Goal: Check status: Check status

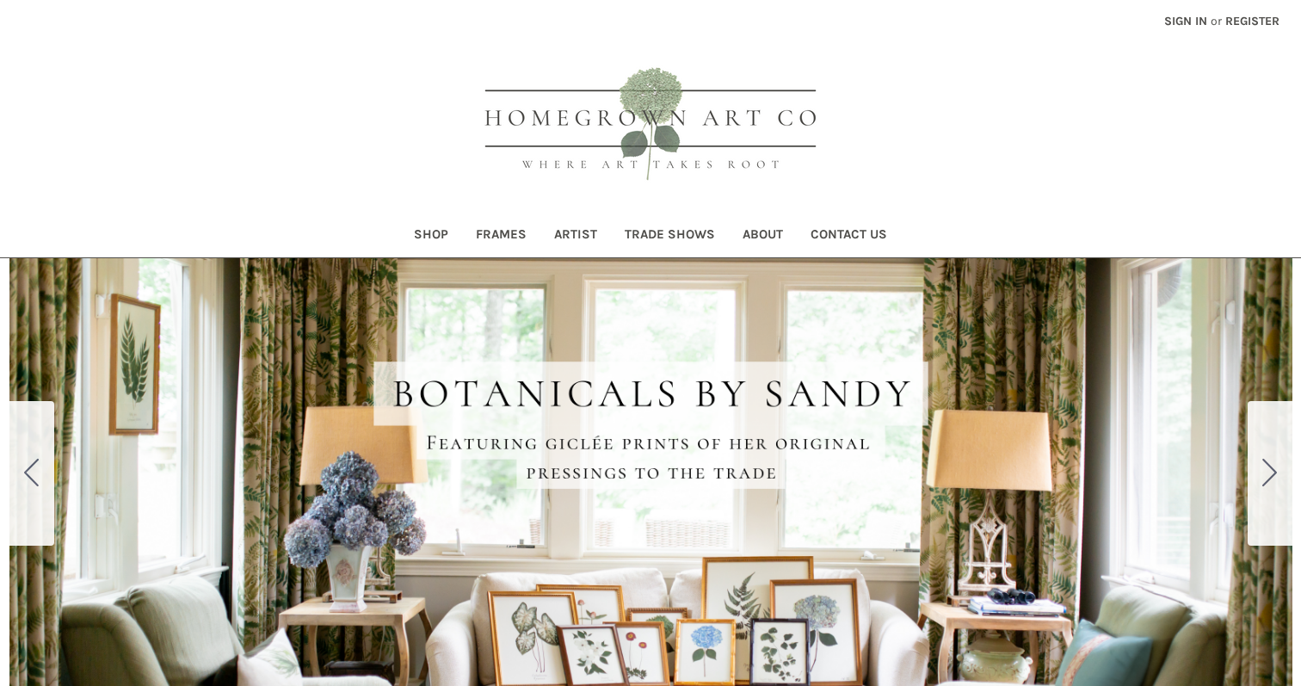
click at [1212, 26] on span "or" at bounding box center [1215, 21] width 15 height 18
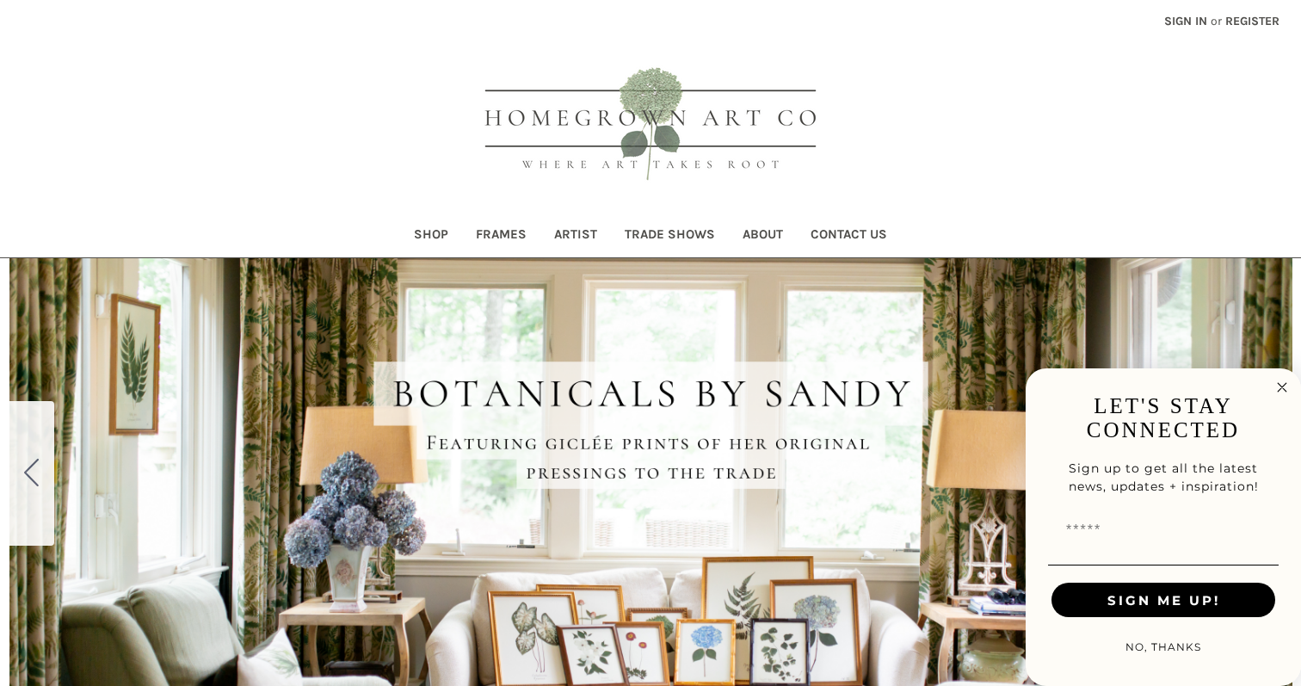
click at [1173, 20] on link "Sign in" at bounding box center [1185, 21] width 62 height 42
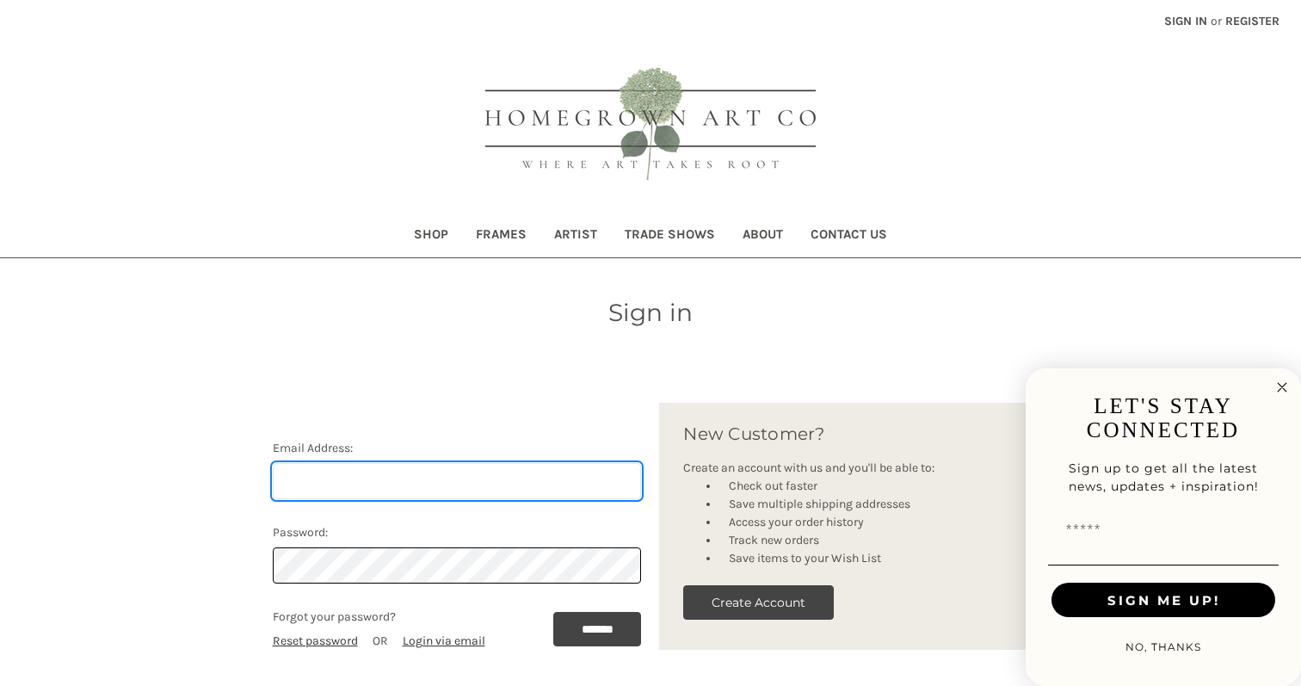
type input "[EMAIL_ADDRESS][DOMAIN_NAME]"
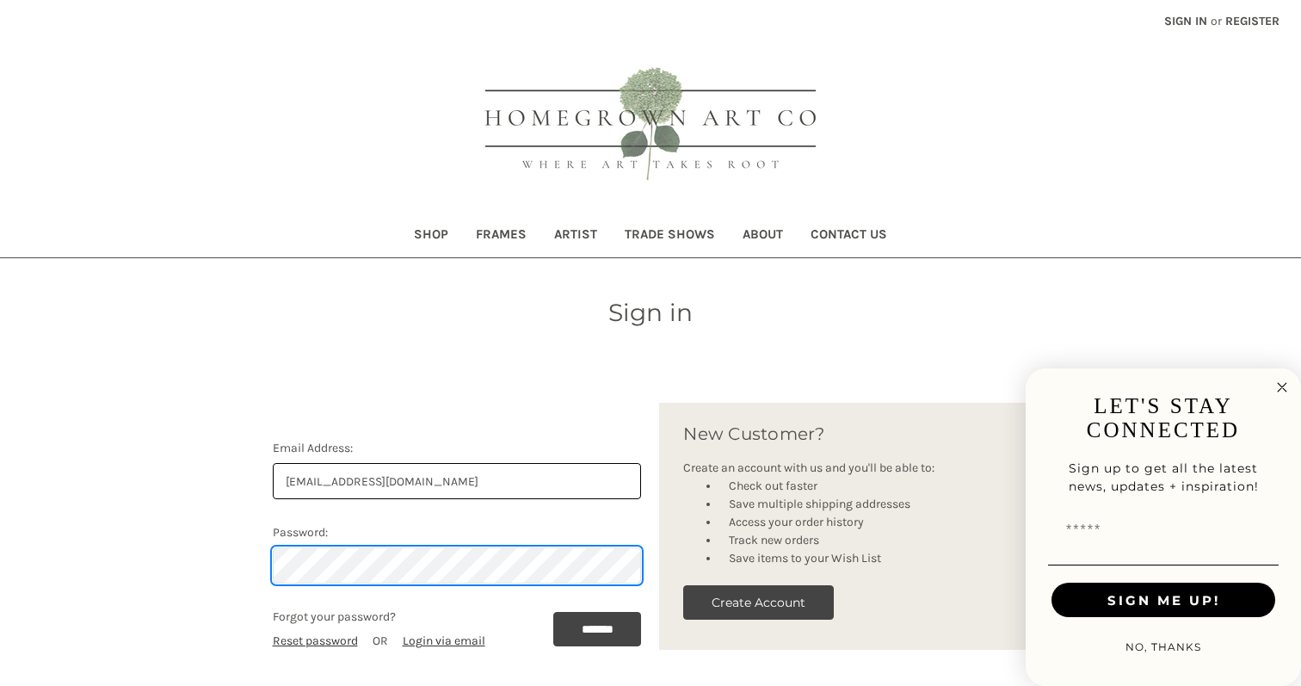
click at [592, 628] on input "*******" at bounding box center [597, 629] width 89 height 34
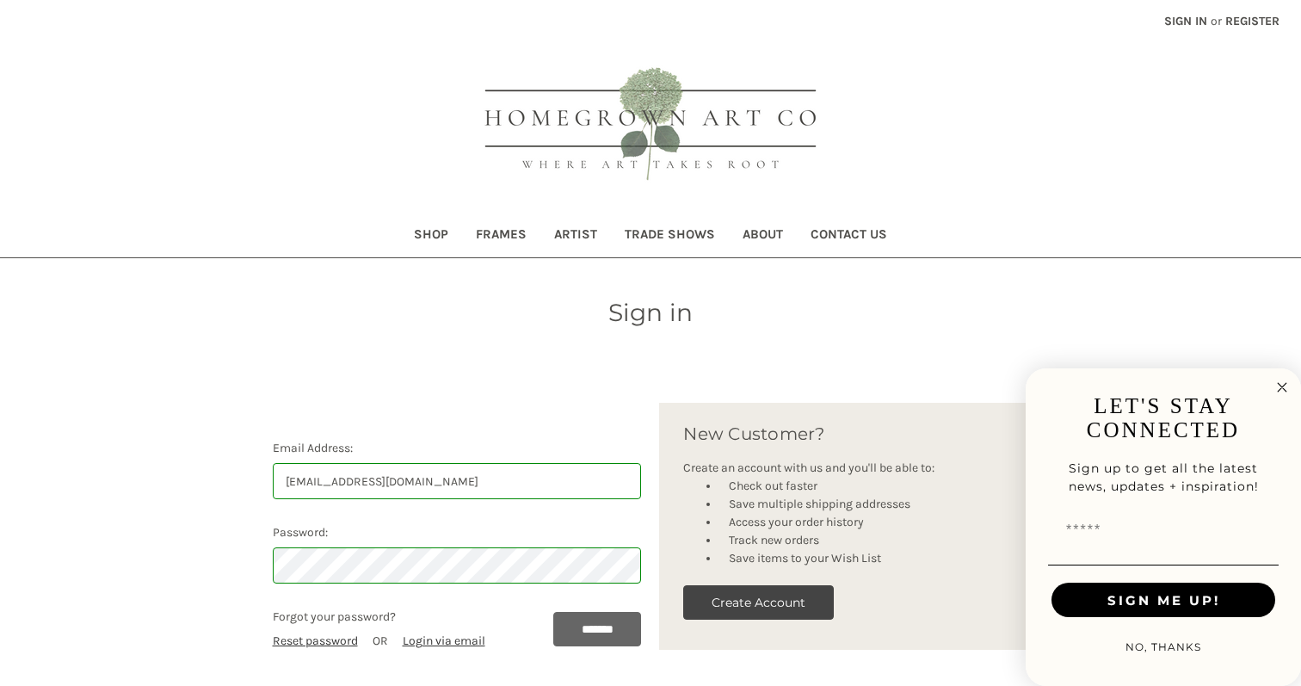
click at [606, 642] on input "*******" at bounding box center [597, 629] width 89 height 34
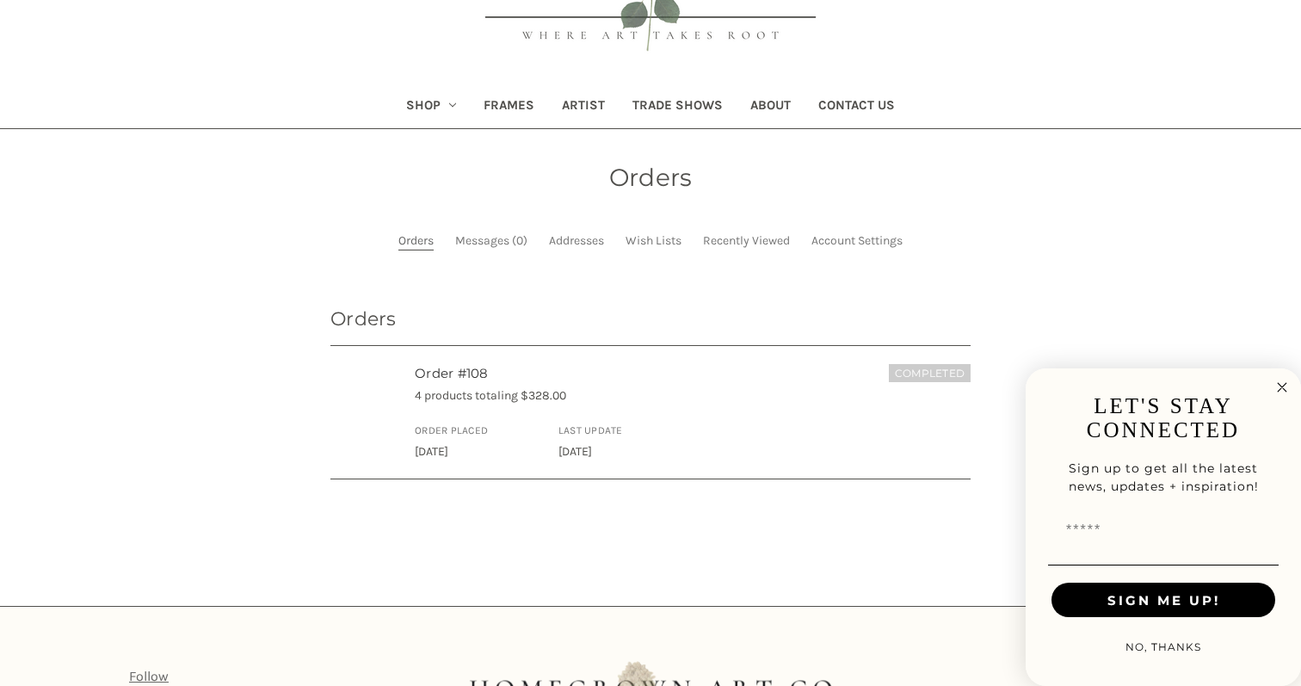
scroll to position [157, 0]
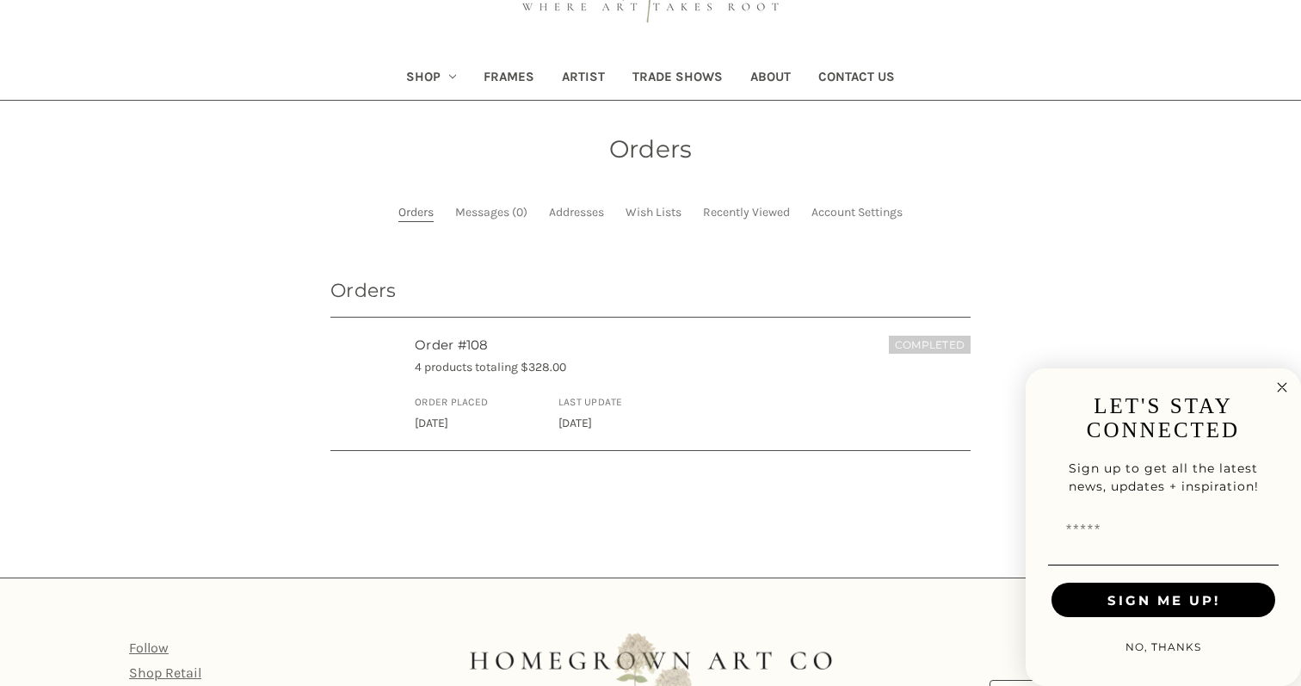
click at [1270, 385] on form "LET'S STAY CONNECTED Sign up to get all the latest news, updates + inspiration!…" at bounding box center [1162, 526] width 275 height 317
click at [1280, 388] on circle "Close dialog" at bounding box center [1282, 388] width 20 height 20
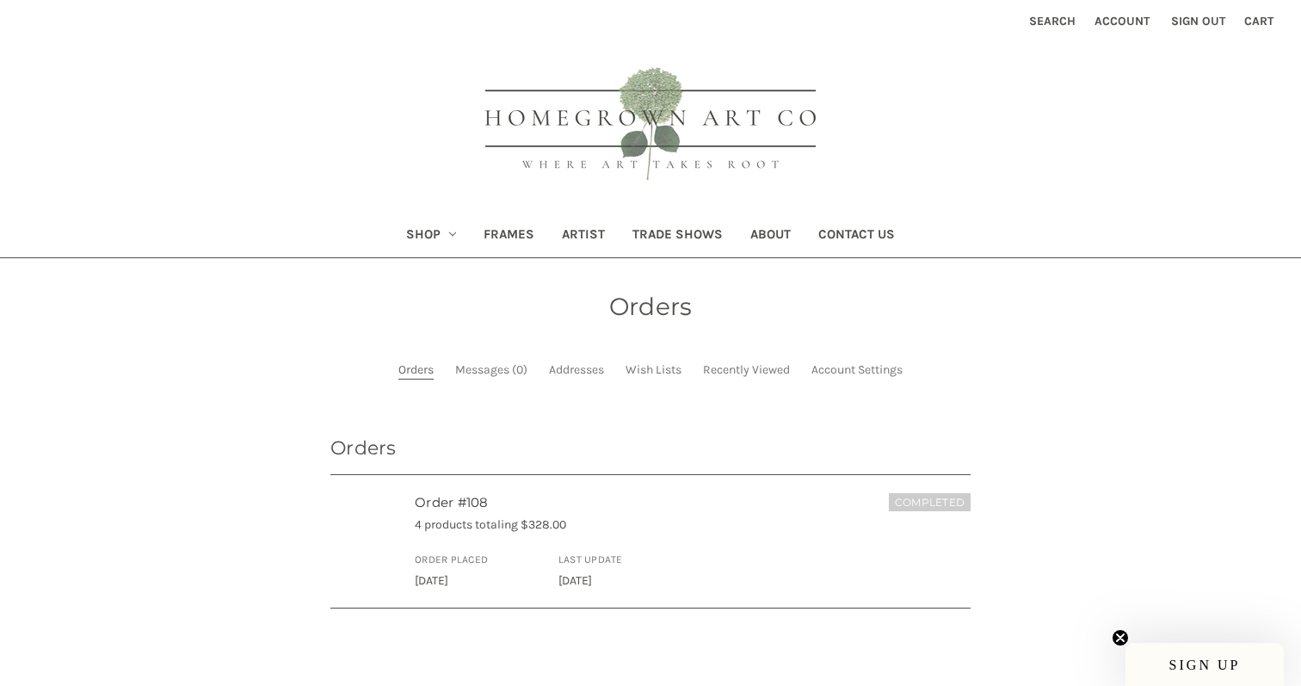
scroll to position [0, 0]
click at [454, 515] on p "4 products totaling $328.00" at bounding box center [693, 524] width 556 height 18
click at [942, 501] on h6 "Completed" at bounding box center [930, 502] width 82 height 18
click at [592, 573] on span "[DATE]" at bounding box center [575, 580] width 34 height 15
